Goal: Task Accomplishment & Management: Use online tool/utility

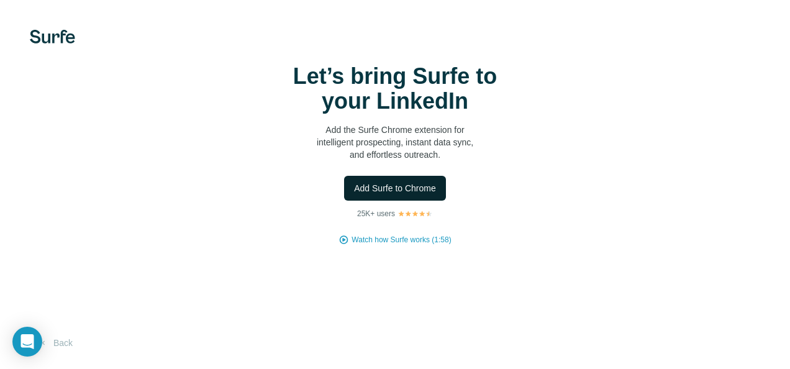
click at [409, 186] on span "Add Surfe to Chrome" at bounding box center [395, 188] width 82 height 12
